Goal: Transaction & Acquisition: Purchase product/service

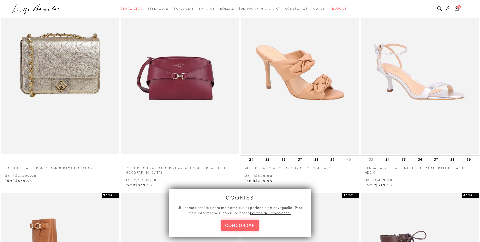
scroll to position [76, 0]
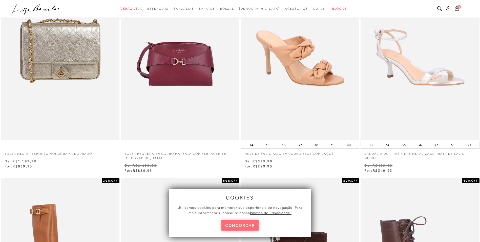
click at [230, 225] on button "concordar" at bounding box center [240, 225] width 37 height 10
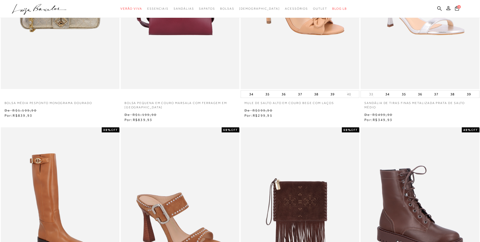
scroll to position [0, 0]
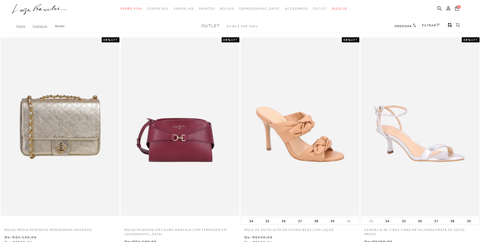
click at [428, 24] on link "FILTRAR" at bounding box center [431, 26] width 18 height 4
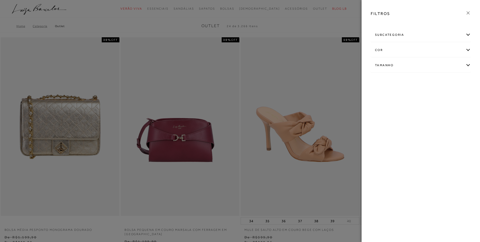
click at [467, 34] on div "subcategoria" at bounding box center [421, 34] width 100 height 13
click at [407, 50] on span "Preço" at bounding box center [404, 49] width 8 height 4
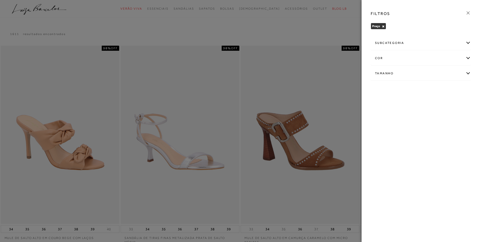
click at [344, 124] on div at bounding box center [240, 121] width 480 height 242
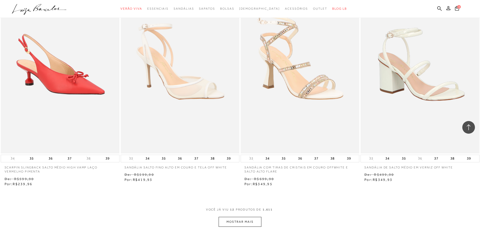
scroll to position [557, 0]
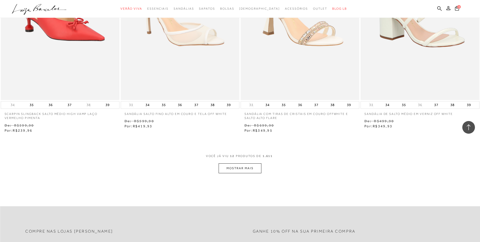
click at [231, 169] on button "MOSTRAR MAIS" at bounding box center [240, 168] width 43 height 10
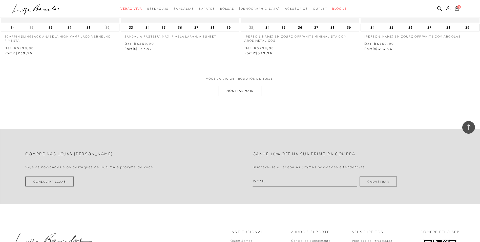
scroll to position [1291, 0]
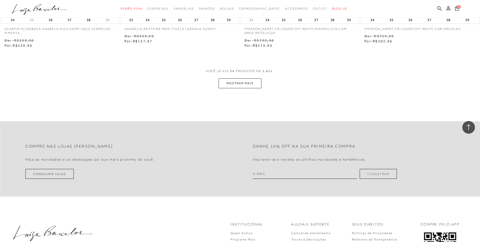
click at [256, 83] on button "MOSTRAR MAIS" at bounding box center [240, 83] width 43 height 10
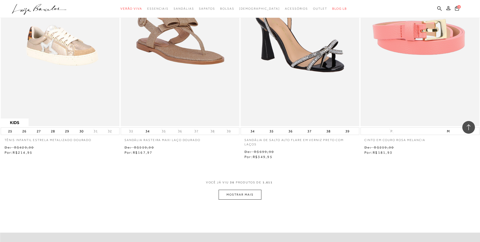
scroll to position [1848, 0]
